Goal: Task Accomplishment & Management: Manage account settings

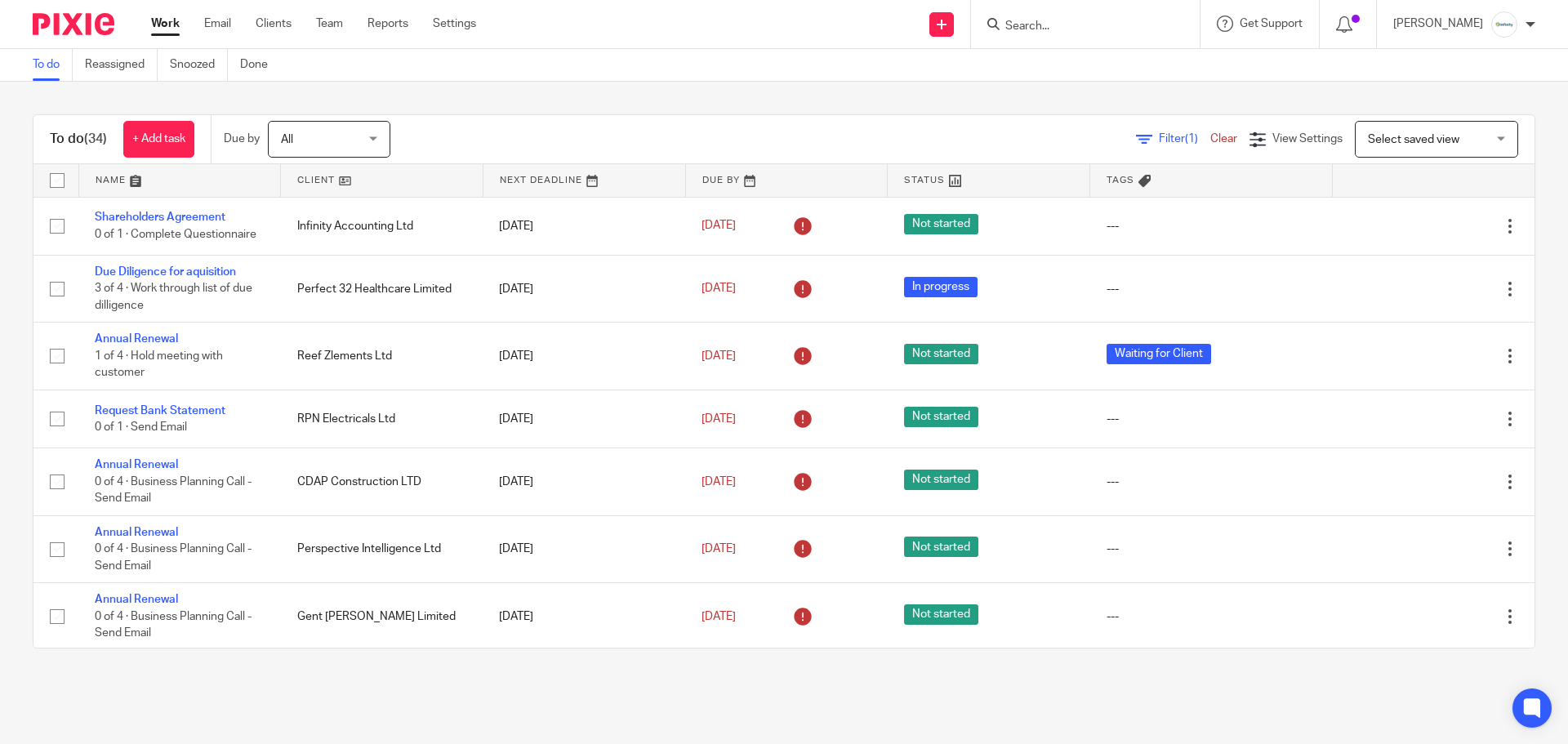
click at [1101, 25] on input "Search" at bounding box center [1077, 27] width 147 height 14
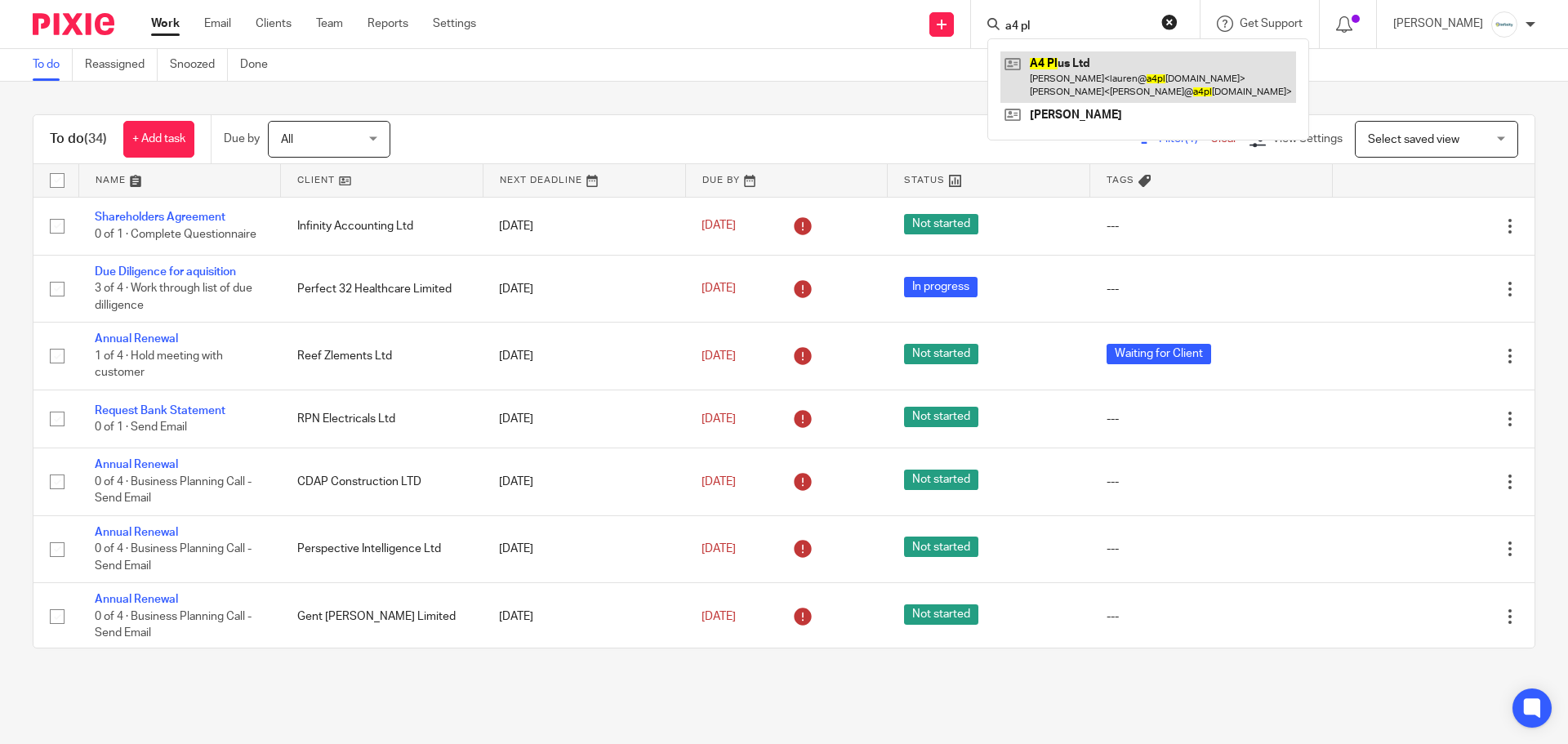
type input "a4 pl"
click at [1134, 55] on link at bounding box center [1147, 77] width 296 height 51
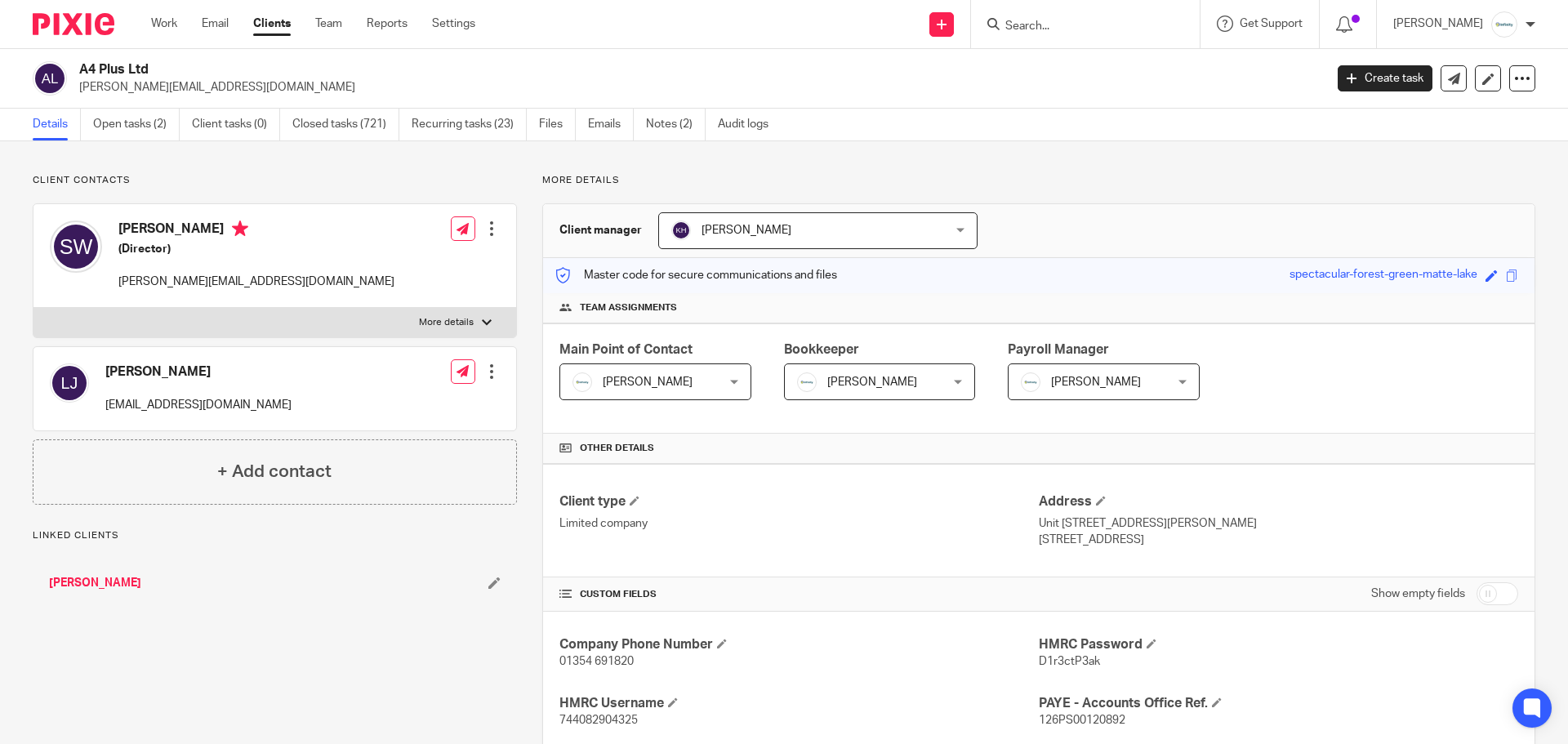
click at [266, 331] on label "More details" at bounding box center [274, 322] width 483 height 29
click at [33, 308] on input "More details" at bounding box center [33, 307] width 1 height 1
checkbox input "true"
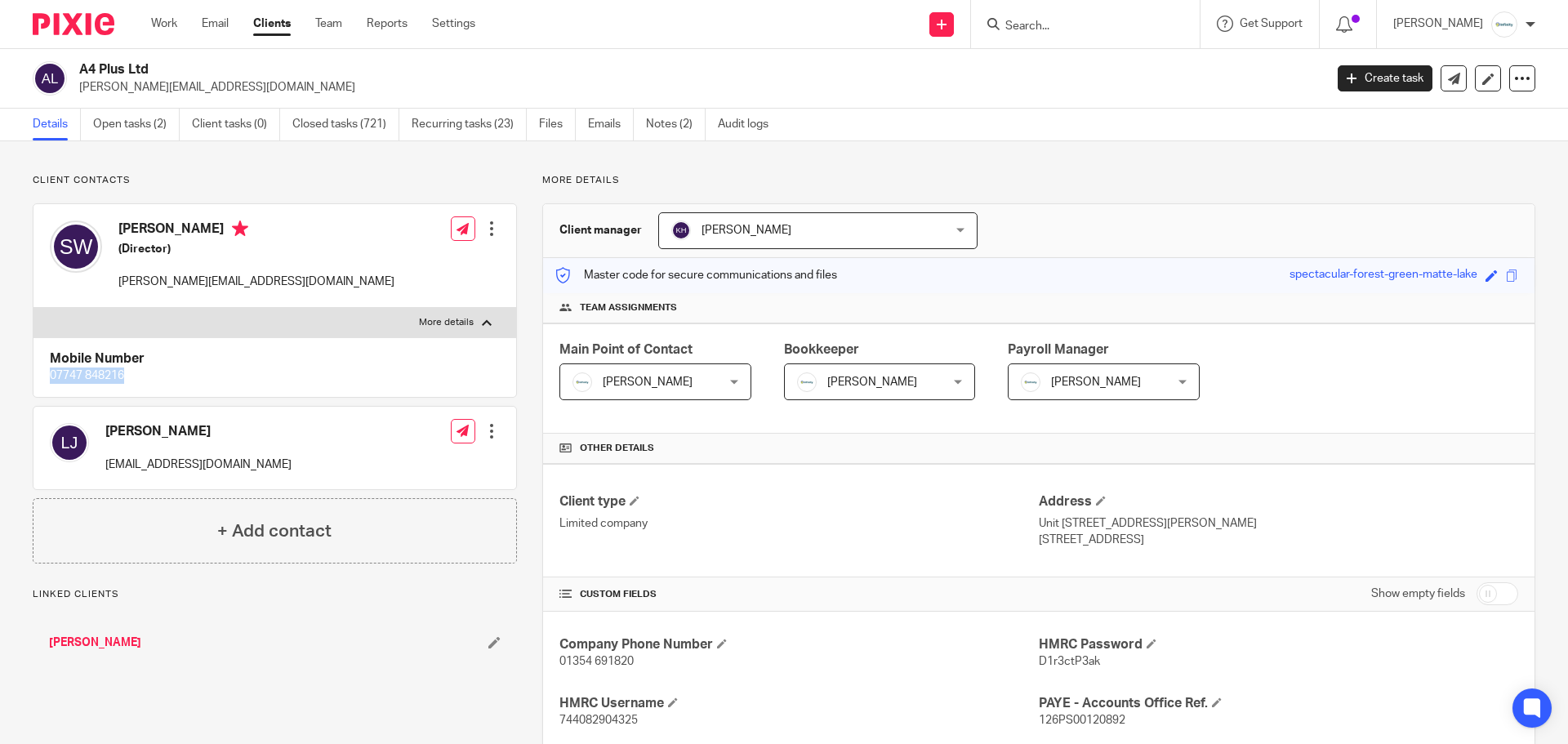
drag, startPoint x: 101, startPoint y: 377, endPoint x: 51, endPoint y: 378, distance: 50.0
click at [51, 378] on p "07747 848216" at bounding box center [275, 376] width 450 height 16
copy p "07747 848216"
click at [170, 24] on link "Work" at bounding box center [163, 23] width 26 height 16
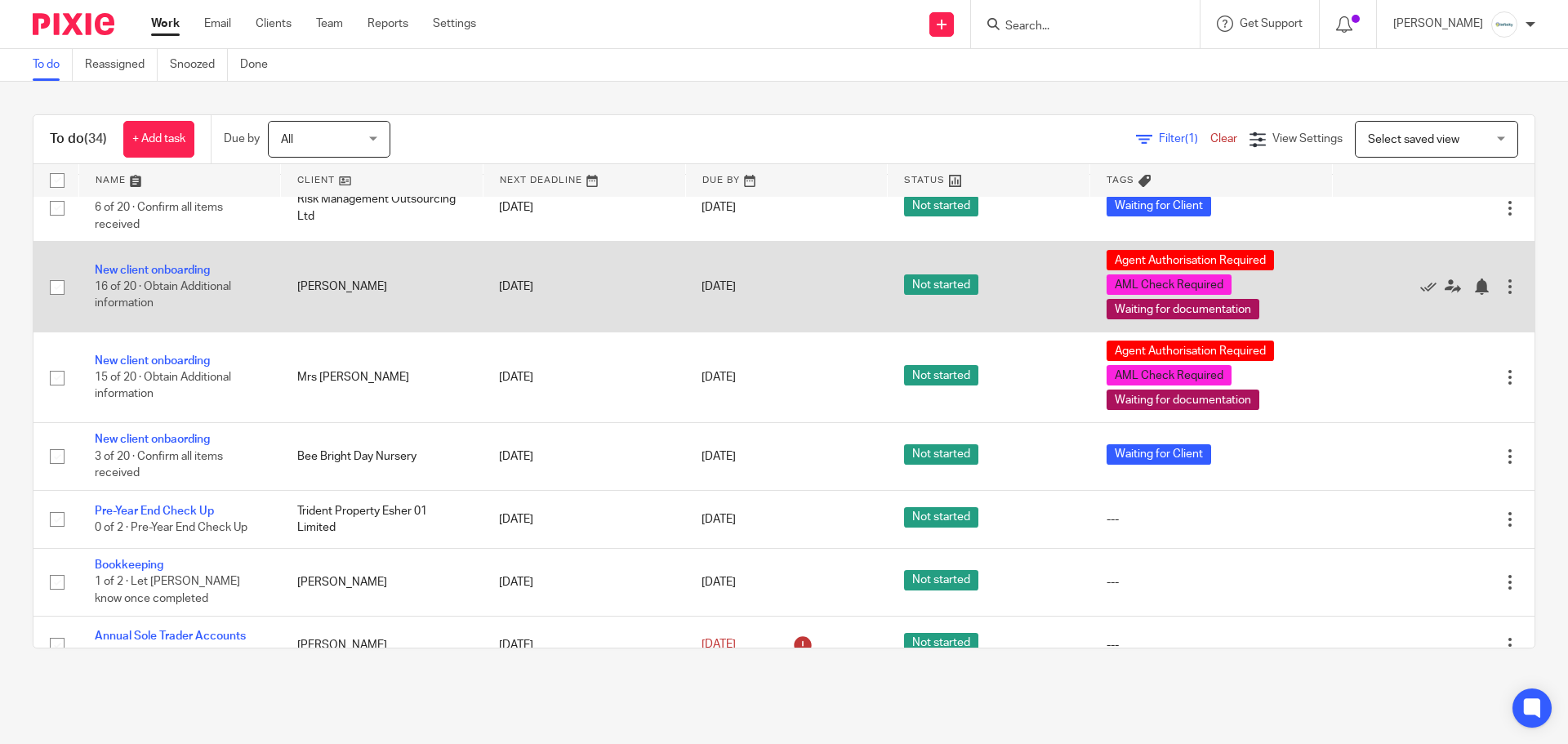
scroll to position [1062, 0]
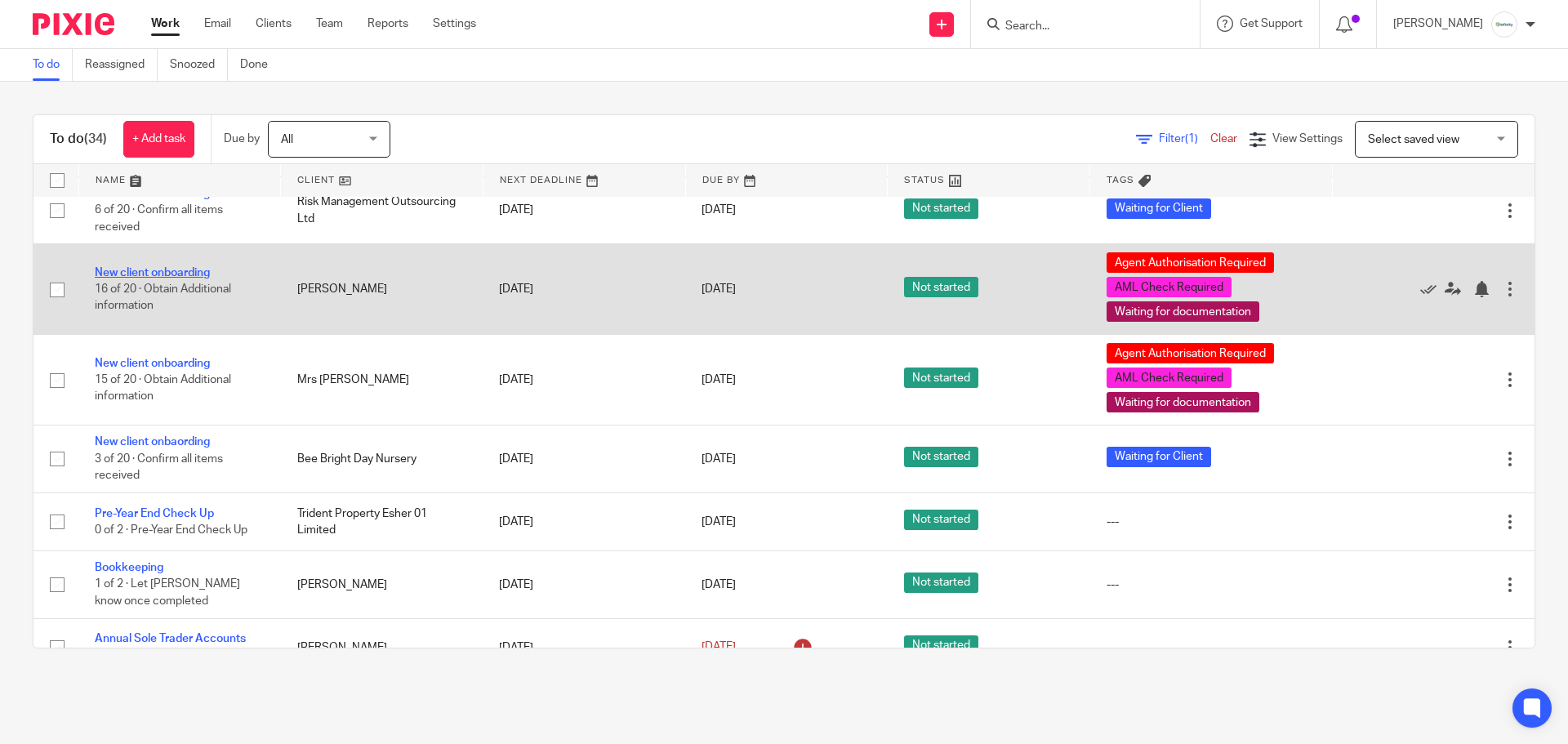
click at [191, 274] on link "New client onboarding" at bounding box center [152, 272] width 115 height 12
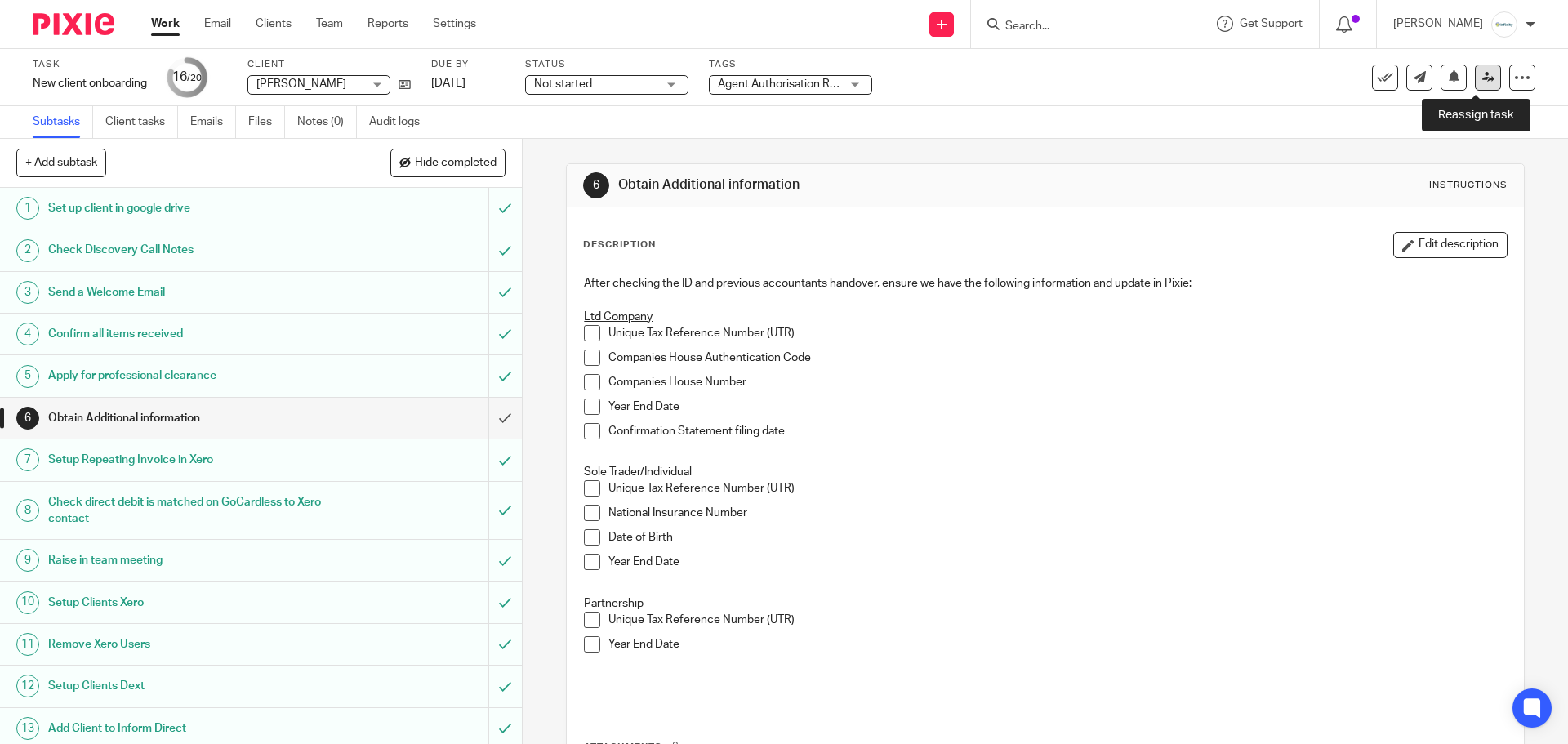
click at [1475, 86] on link at bounding box center [1488, 77] width 26 height 26
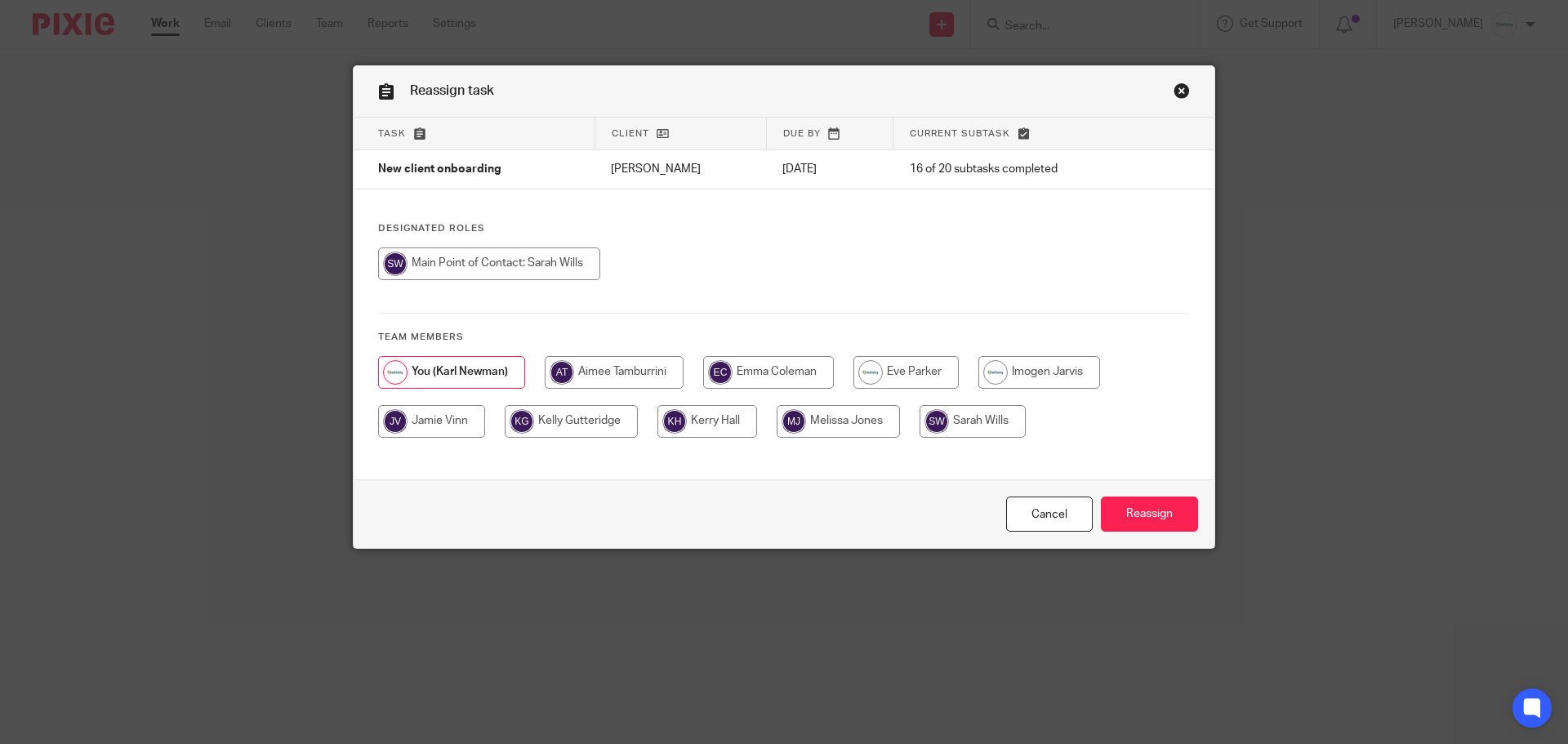
click at [835, 424] on input "radio" at bounding box center [838, 422] width 123 height 33
radio input "true"
click at [1155, 505] on input "Reassign" at bounding box center [1149, 514] width 97 height 35
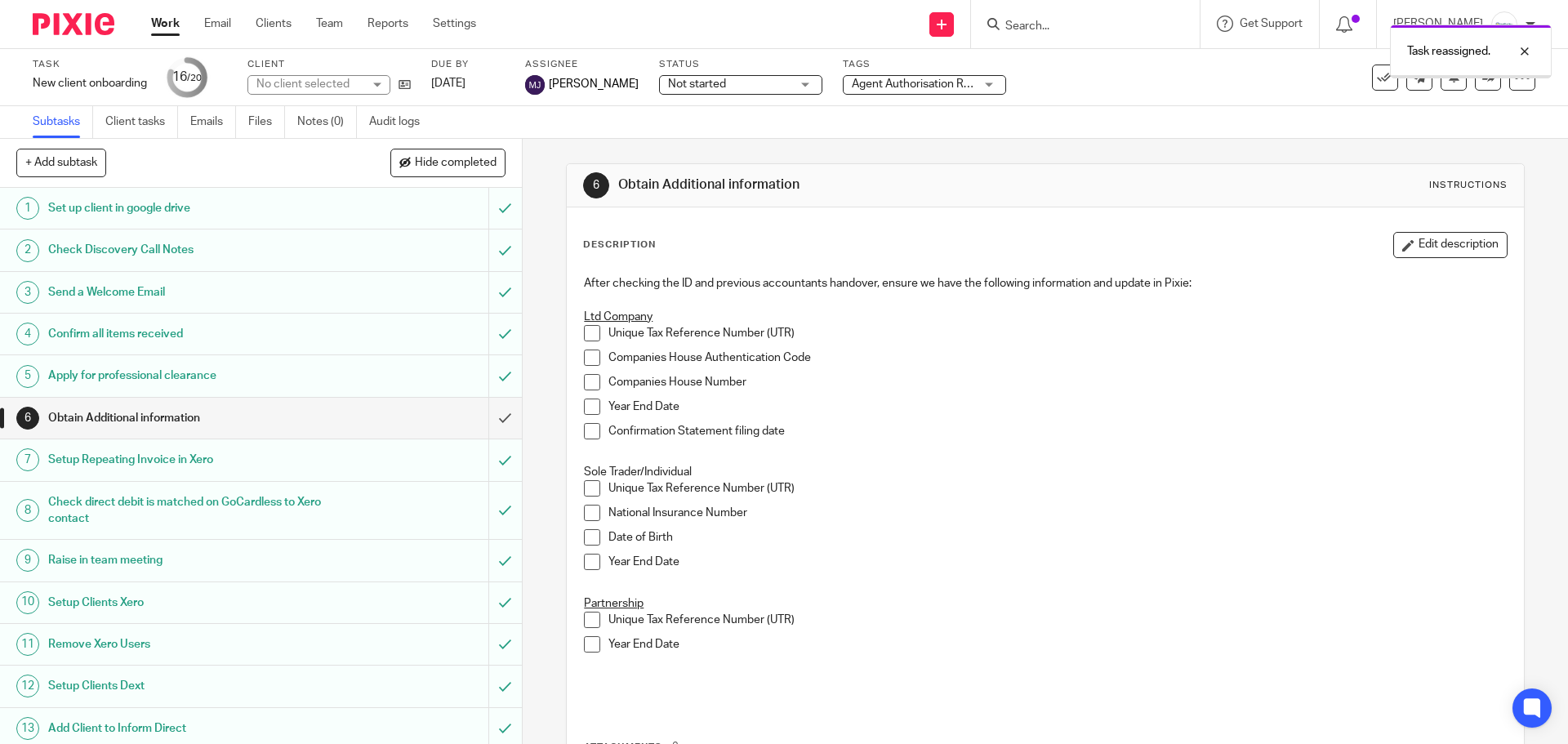
click at [158, 19] on link "Work" at bounding box center [165, 23] width 29 height 16
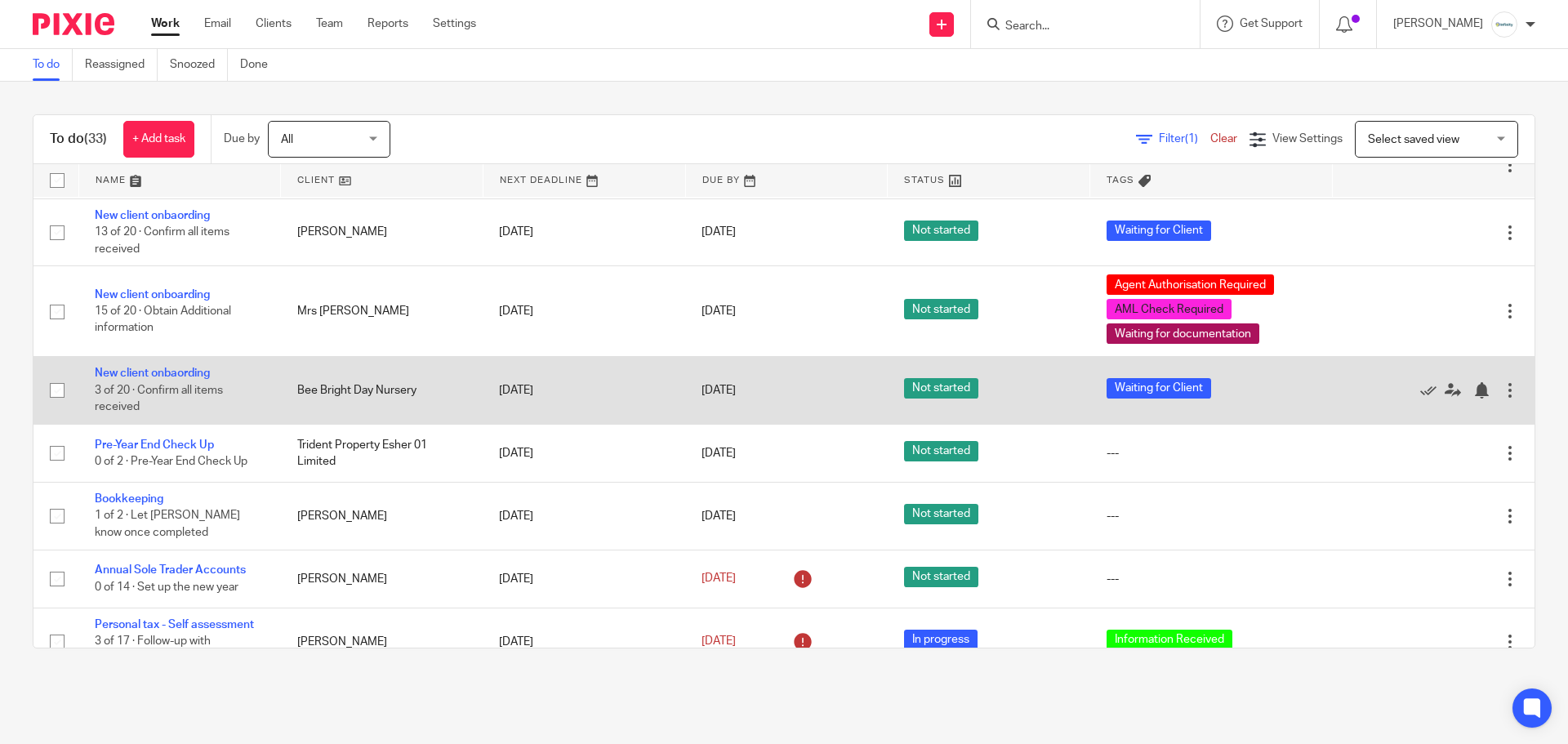
scroll to position [1062, 0]
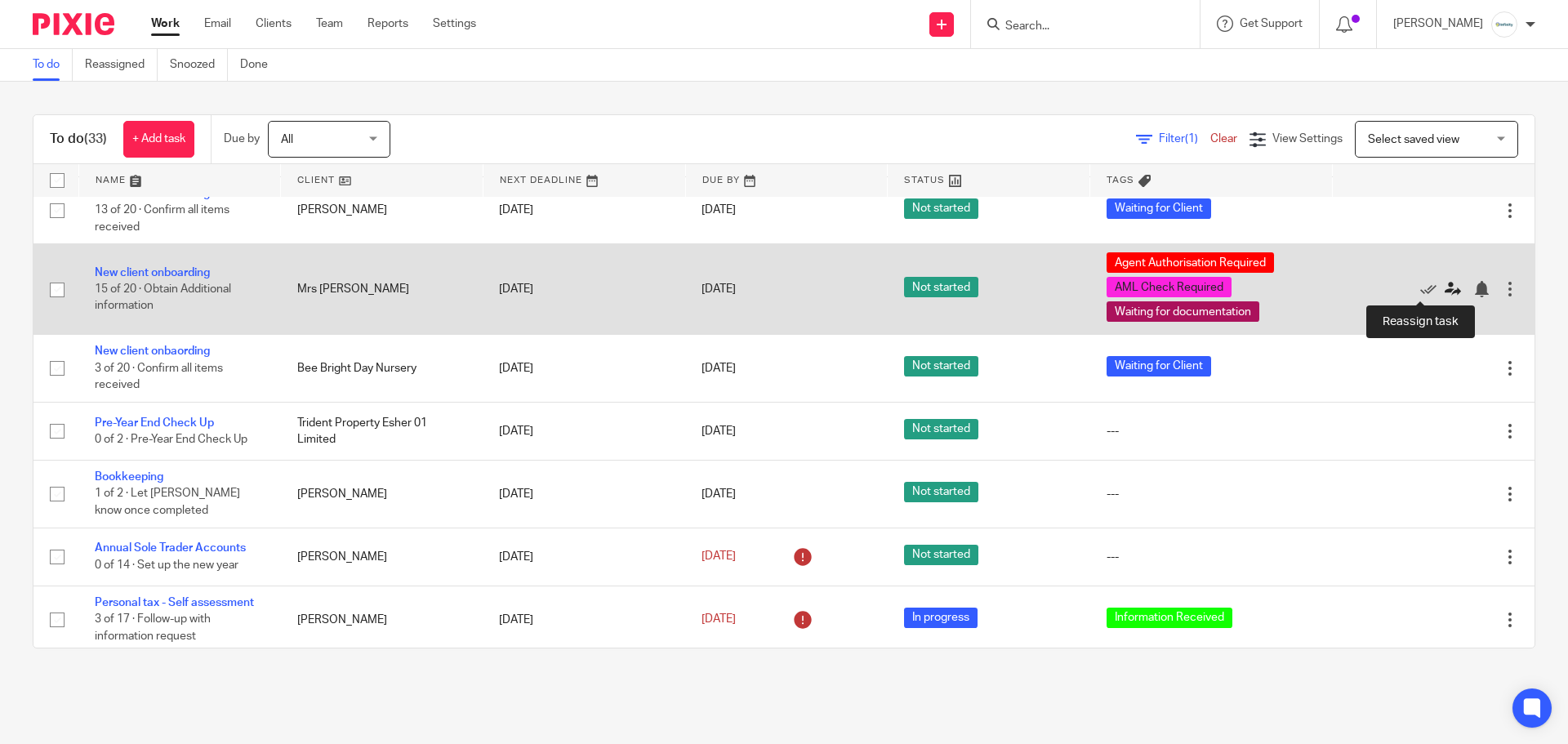
click at [1445, 287] on icon at bounding box center [1453, 289] width 16 height 16
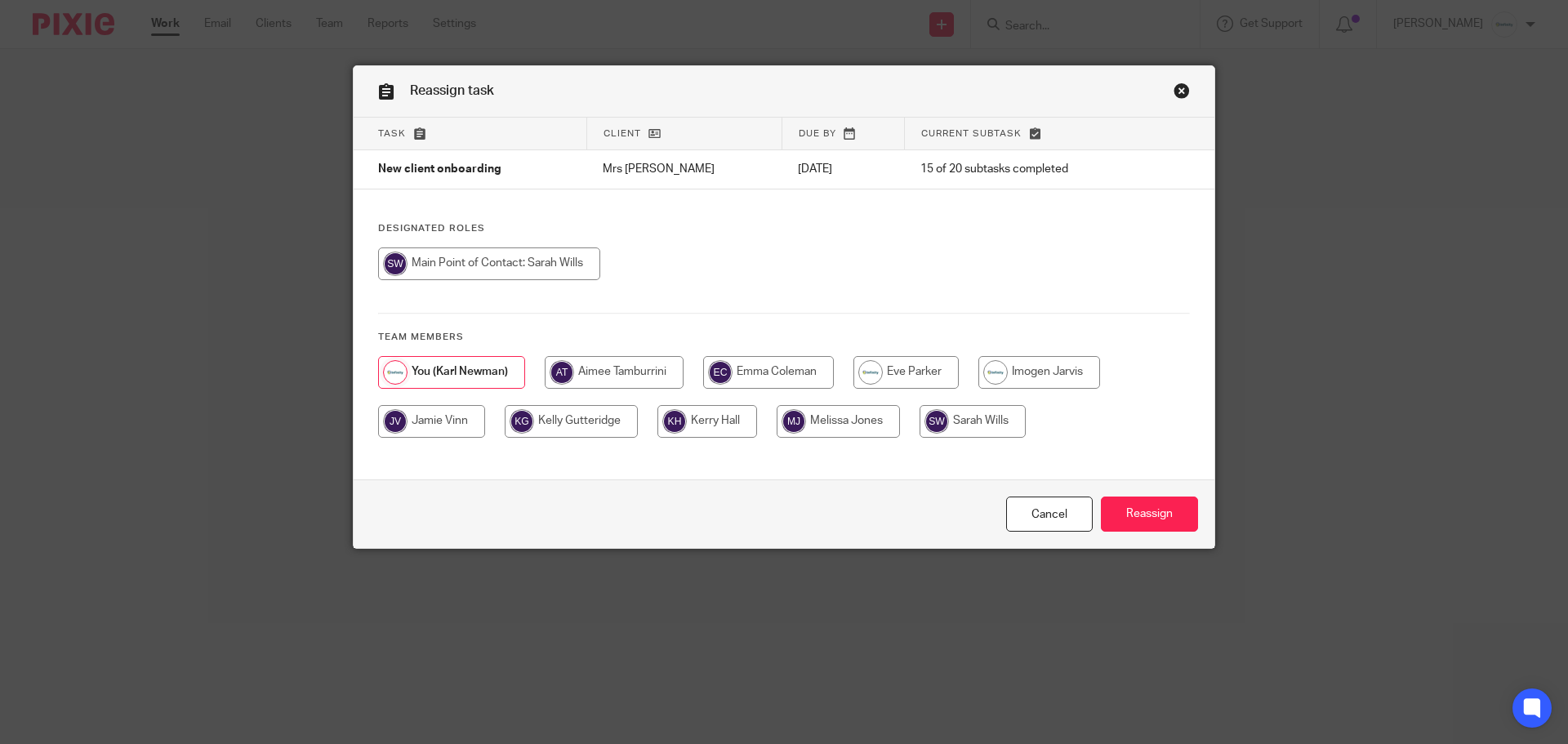
click at [845, 419] on input "radio" at bounding box center [838, 422] width 123 height 33
radio input "true"
click at [1168, 507] on input "Reassign" at bounding box center [1149, 514] width 97 height 35
